Goal: Answer question/provide support: Share knowledge or assist other users

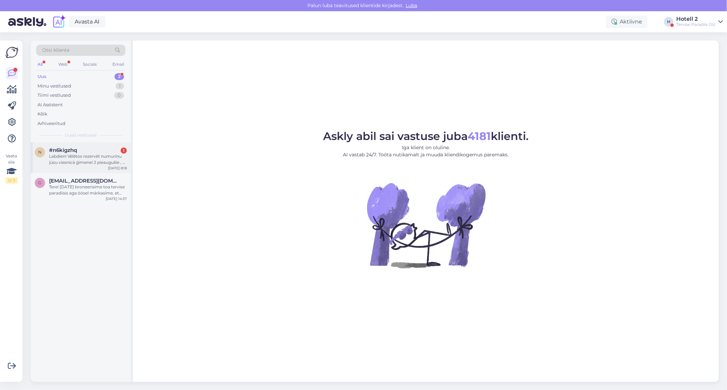
click at [85, 158] on div "Labdien! Vēlētos rezervēt numuriņu jūsu viesnīcā ģimenei 2 pieaugušie , 2 bērni…" at bounding box center [88, 159] width 78 height 12
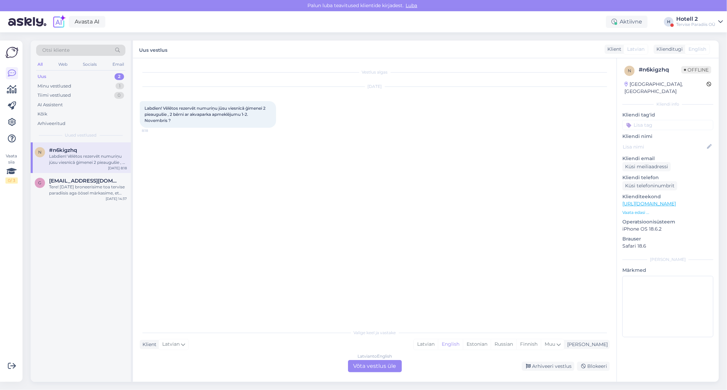
click at [370, 367] on div "Latvian to English Võta vestlus üle" at bounding box center [375, 366] width 54 height 12
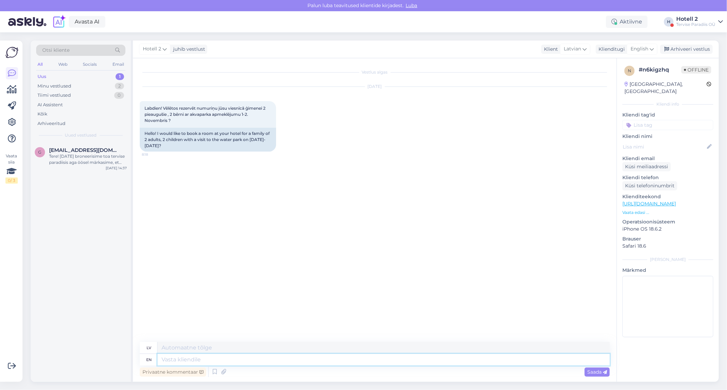
click at [169, 365] on textarea at bounding box center [384, 360] width 452 height 12
type textarea "Good"
type textarea "Labi"
type textarea "Good morning"
type textarea "Labrīt"
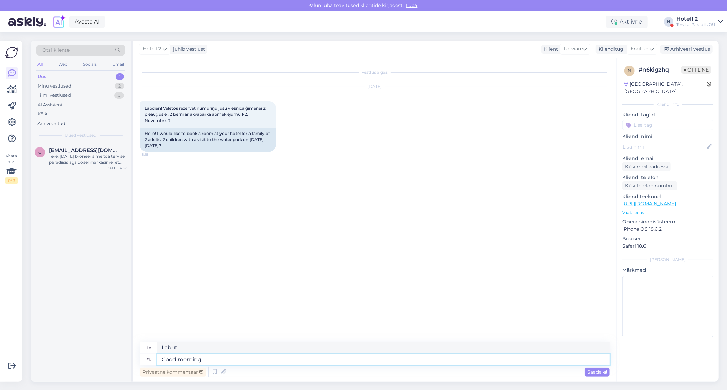
type textarea "Good morning!"
type textarea "Labrīt!"
type textarea "Good morning! We"
type textarea "Labrīt! Mēs"
type textarea "Good morning! We have"
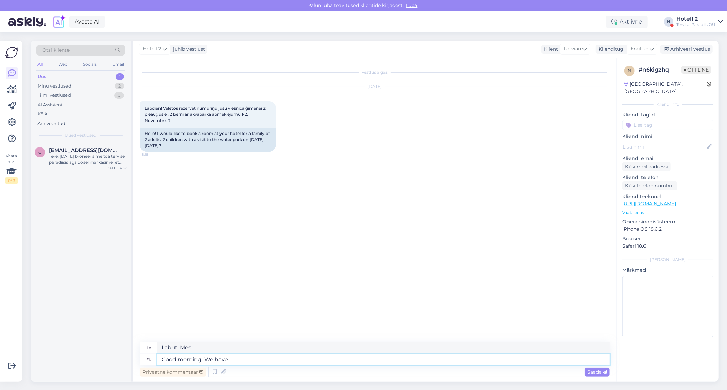
type textarea "Labrīt! Mums ir"
type textarea "Good morning! We have only"
type textarea "Labrīt! Mums ir tikai"
type textarea "Good morning! We have only a Suite"
type textarea "Labrīt! Mums ir tikai "suite" numurs"
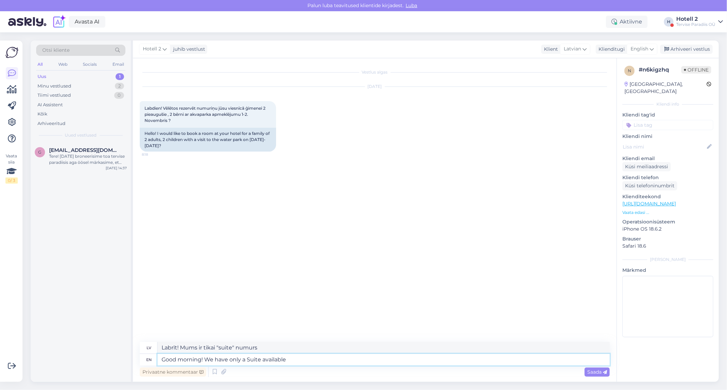
type textarea "Good morning! We have only a Suite available"
type textarea "Labrīt! Mums ir pieejams tikai apartaments."
type textarea "Good morning! We have only a Suite available for"
type textarea "Labrīt! Mums ir pieejams tikai apartaments"
type textarea "Good morning! We have only a Suite available for 4 p"
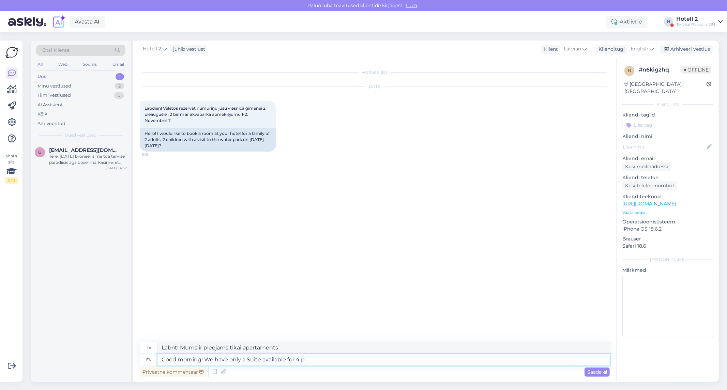
type textarea "Labrīt! Mums ir pieejams tikai "suite" numurs 4 personām."
type textarea "Good morning! We have only a Suite available for 4 people"
type textarea "Labrīt! Mums ir pieejams tikai apartaments 4 personām."
type textarea "Good morning! We have only a Suite available for 4 people. Y"
type textarea "Labrīt! Mums ir pieejams tikai "suite" numurs 4 personām."
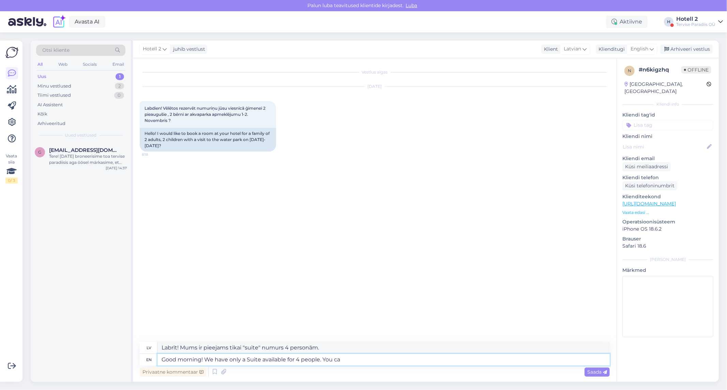
type textarea "Good morning! We have only a Suite available for 4 people. You can"
type textarea "Labrīt! Mums ir pieejams tikai "suite" numurs 4 personām. Jūs"
type textarea "Good morning! We have only a Suite available for 4 people. You can"
type textarea "Labrīt! Mums ir pieejams tikai "suite" numurs 4 personām. Jūs varat"
type textarea "Good morning! We have only a Suite available for 4 people. You can book it"
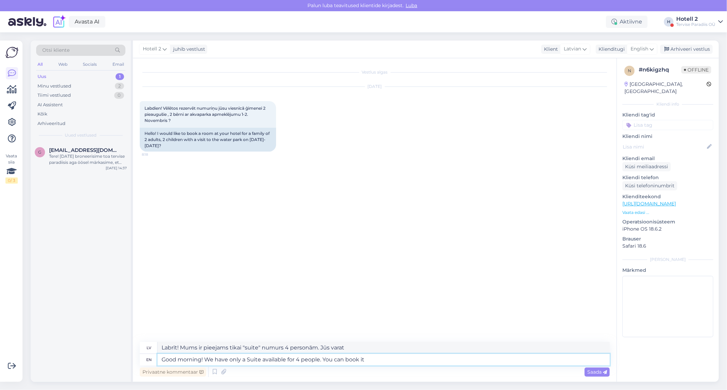
type textarea "Labrīt! Mums ir pieejams tikai "suite" numurs 4 personām. Jūs varat rezervēt"
type textarea "Good morning! We have only a Suite available for 4 people. You can book it o"
type textarea "Labrīt! Mums ir pieejams tikai "suite" numurs 4 personām. Jūs to varat rezervēt."
type textarea "Good morning! We have only a Suite available for 4 people. You can book it onli…"
type textarea "Labrīt! Mums ir pieejams tikai apartaments 4 personām. To var rezervēt tiešsais…"
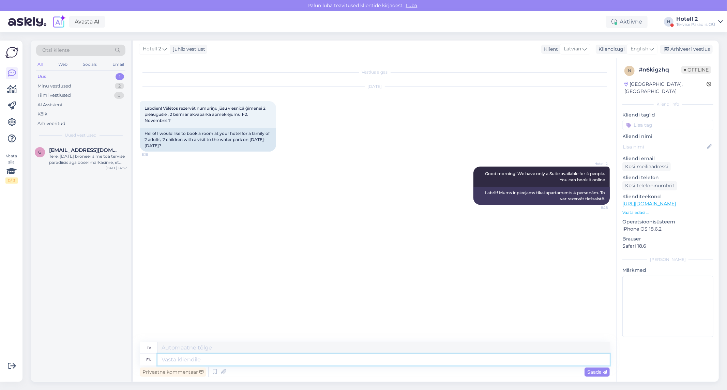
paste textarea "[URL][DOMAIN_NAME]"
type textarea "[URL][DOMAIN_NAME]"
type textarea "[URL][DOMAIN_NAME] !/accommodation/search/date/2025-11-01/2025-11-02?lang=et"
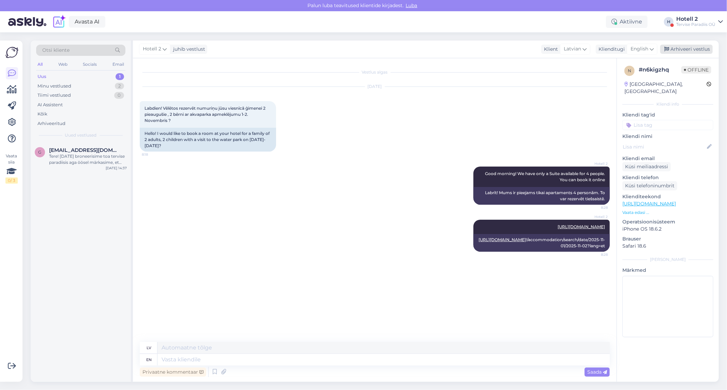
click at [678, 48] on div "Arhiveeri vestlus" at bounding box center [686, 49] width 53 height 9
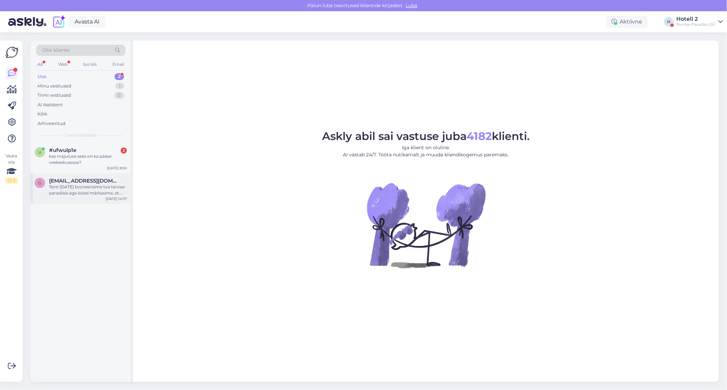
drag, startPoint x: 58, startPoint y: 159, endPoint x: 79, endPoint y: 195, distance: 42.6
click at [59, 159] on div "kas majutuse sees on ka pääse veekeskusesse?" at bounding box center [88, 159] width 78 height 12
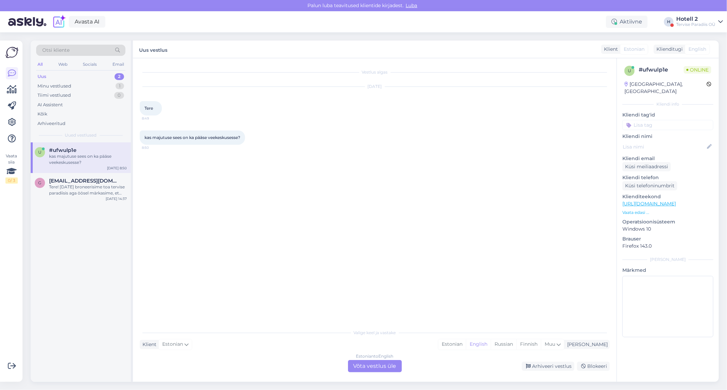
click at [380, 365] on div "Estonian to English Võta vestlus üle" at bounding box center [375, 366] width 54 height 12
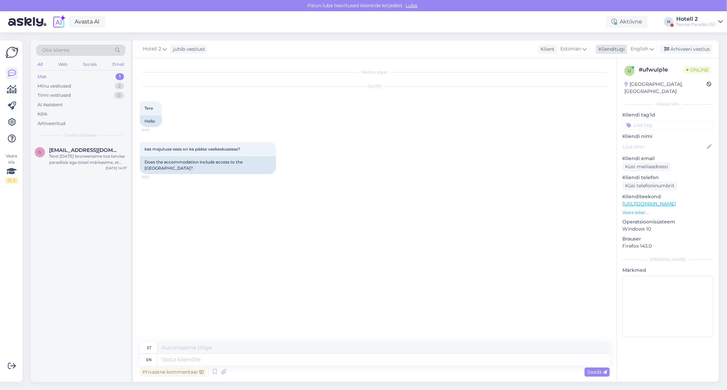
click at [651, 50] on icon at bounding box center [652, 49] width 4 height 8
type input "es"
click at [607, 91] on link "Estonian" at bounding box center [626, 90] width 75 height 11
click at [151, 357] on textarea at bounding box center [375, 358] width 470 height 14
type textarea "Tere! Jah"
